Goal: Unclear

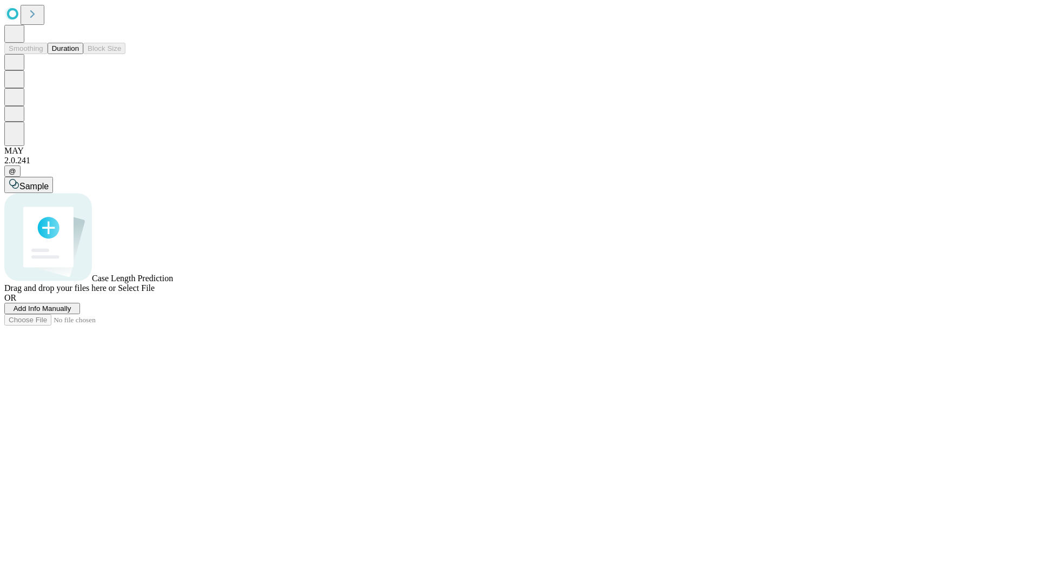
click at [79, 54] on button "Duration" at bounding box center [66, 48] width 36 height 11
click at [155, 293] on span "Select File" at bounding box center [136, 287] width 37 height 9
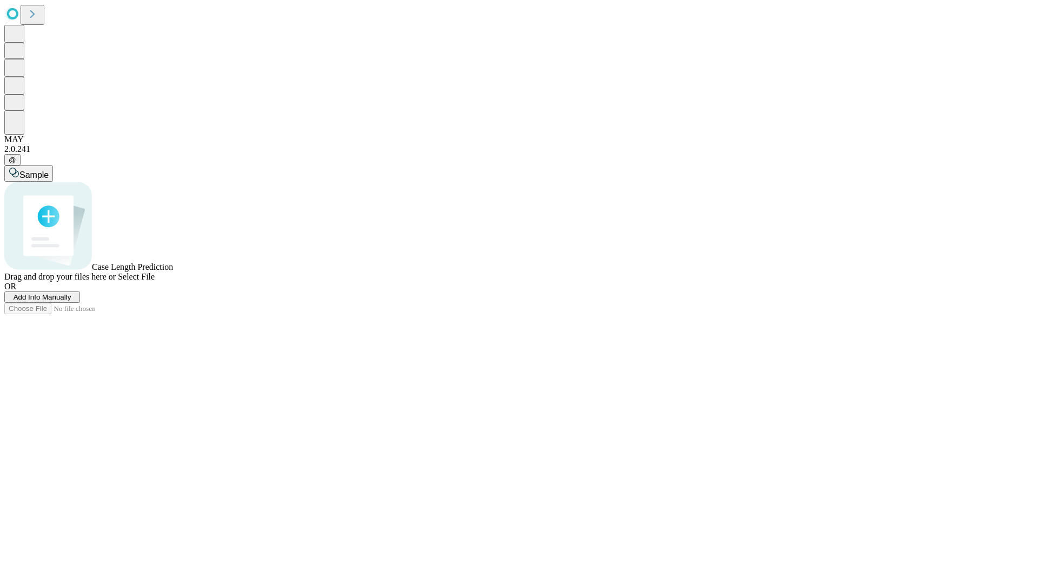
click at [155, 281] on span "Select File" at bounding box center [136, 276] width 37 height 9
